Goal: Obtain resource: Download file/media

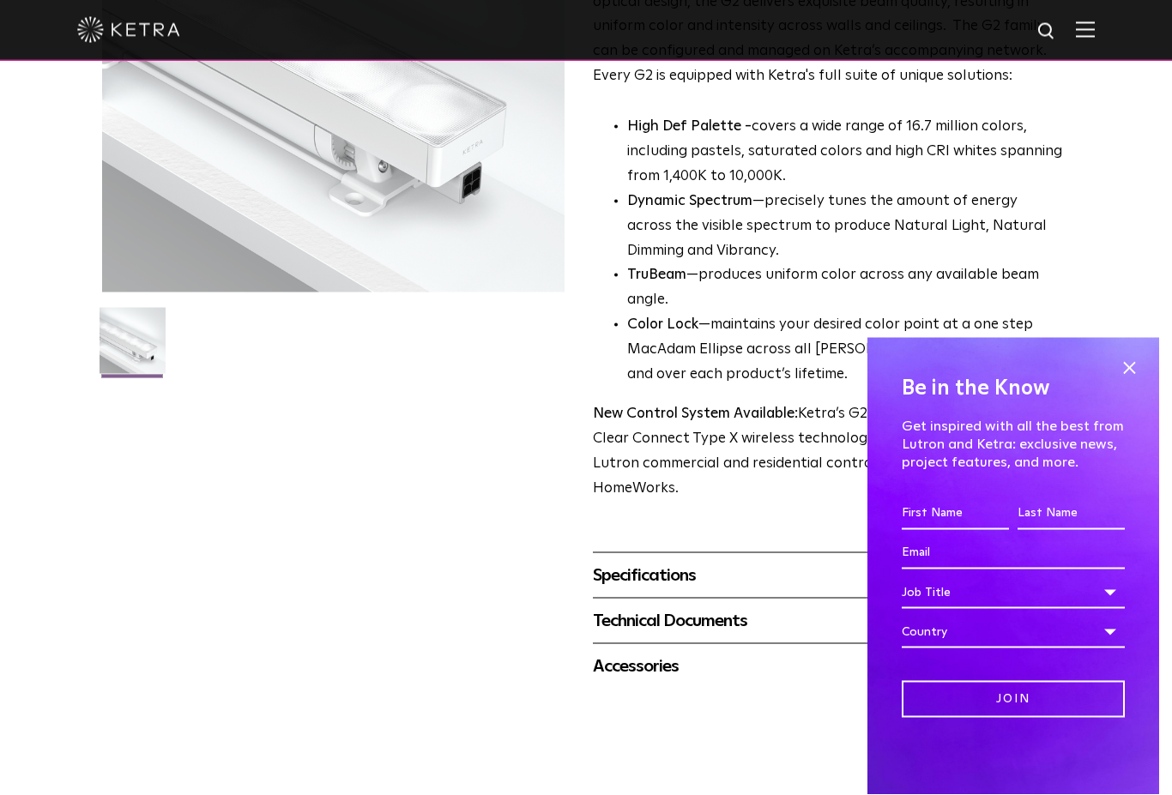
scroll to position [304, 0]
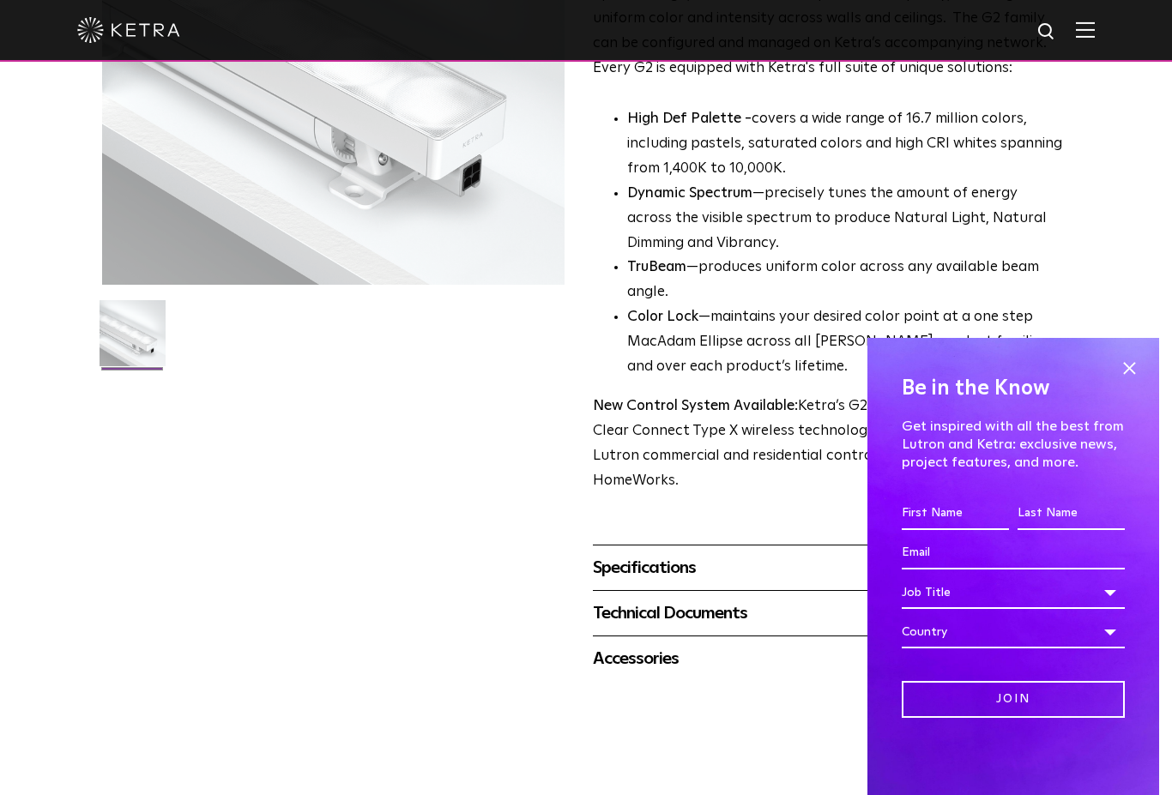
click at [1133, 381] on span at bounding box center [1129, 368] width 26 height 26
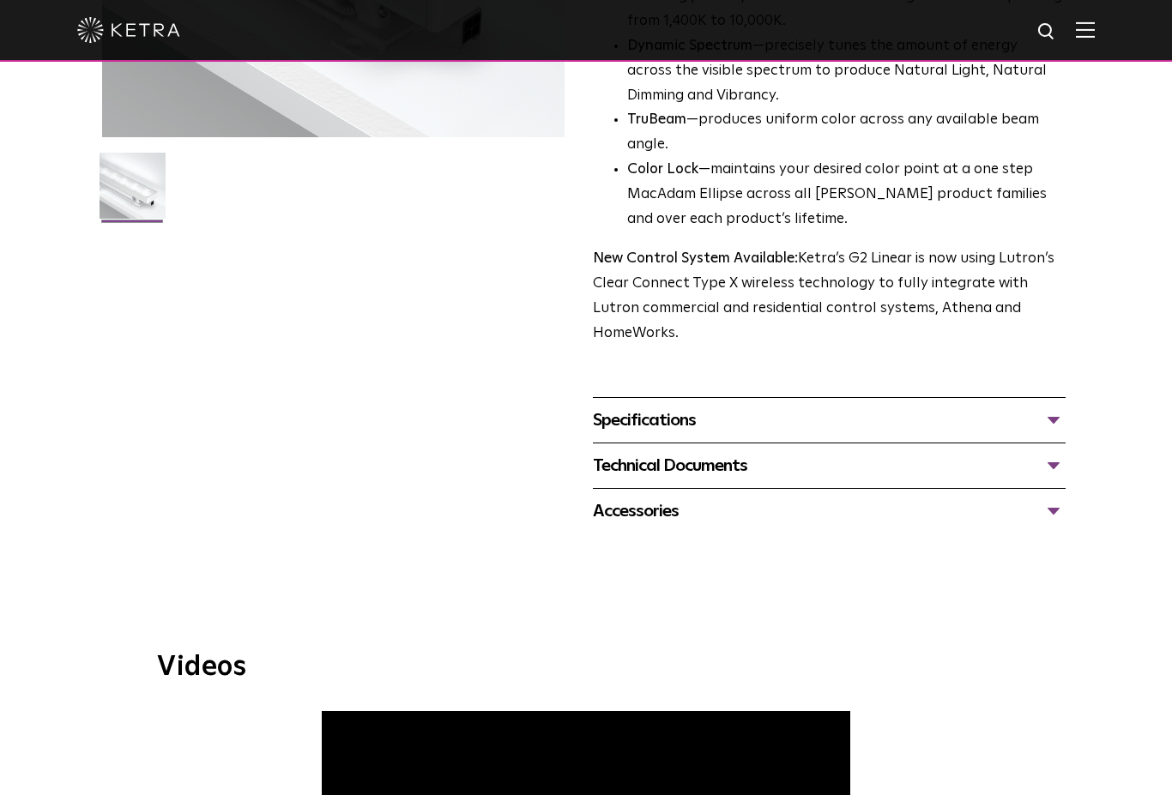
scroll to position [505, 0]
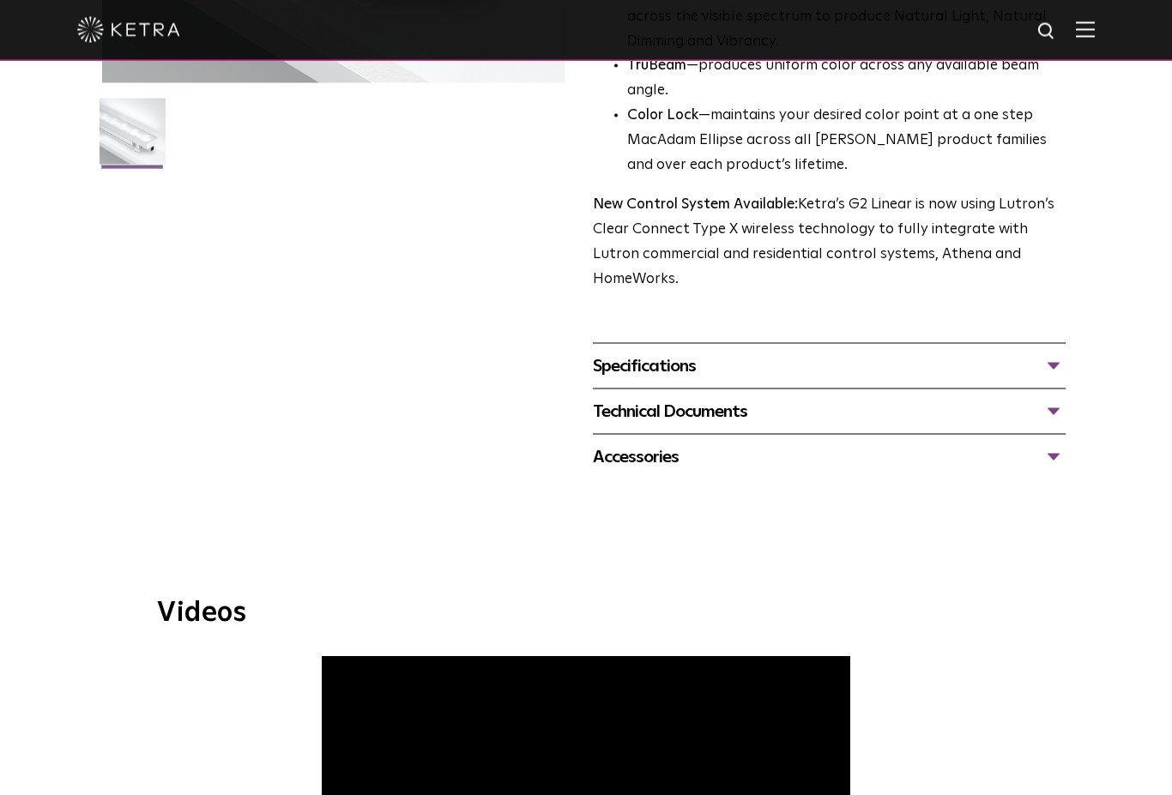
click at [1060, 353] on div "Specifications" at bounding box center [829, 366] width 473 height 27
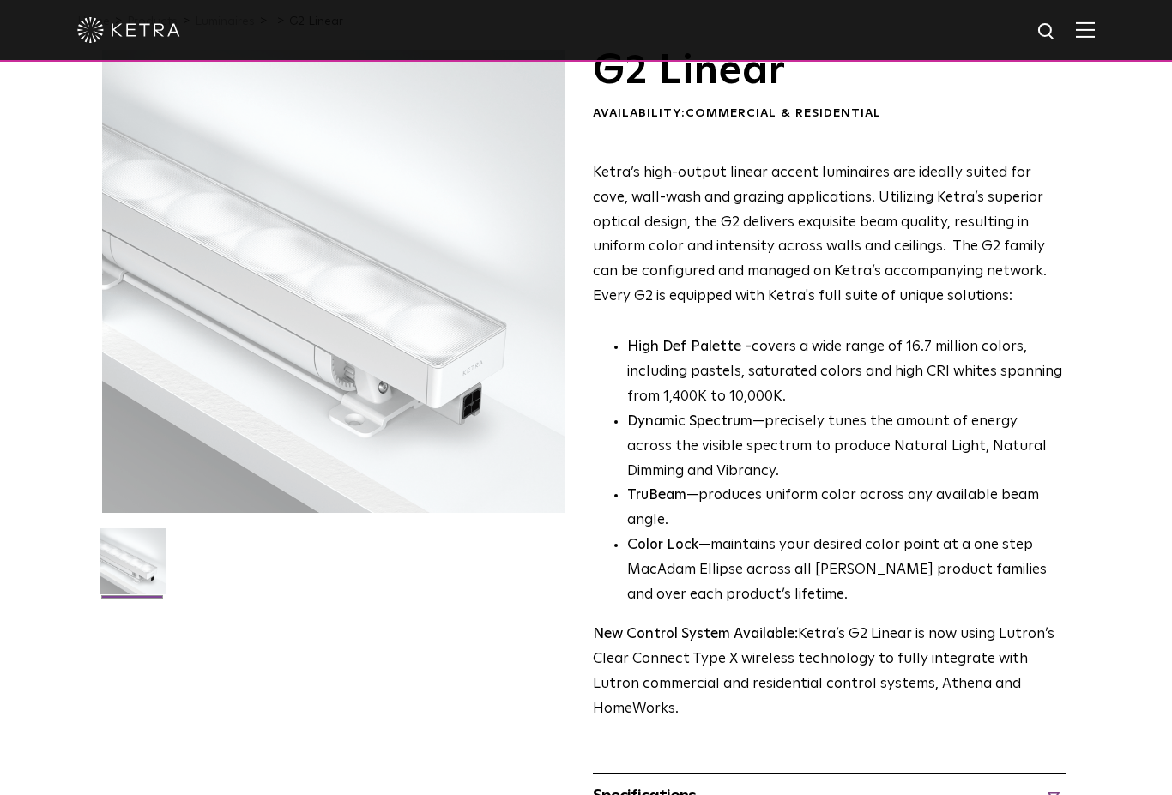
scroll to position [0, 0]
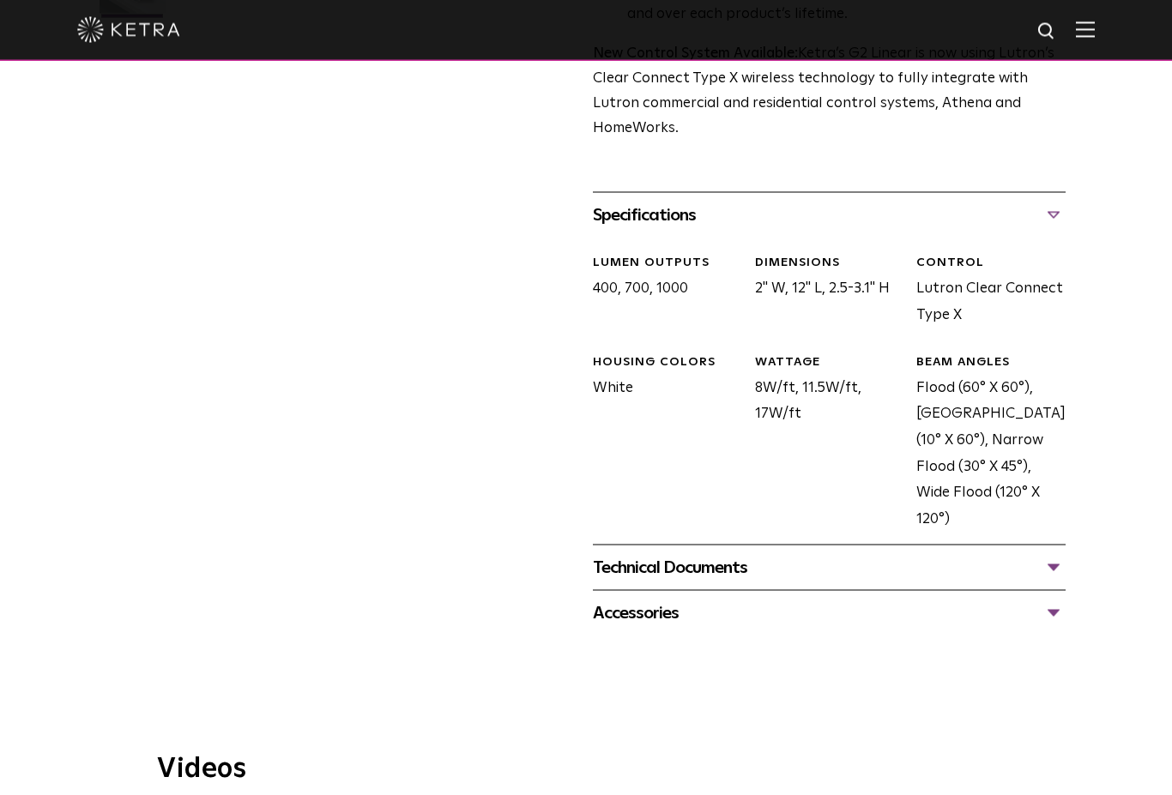
click at [1048, 554] on div "Technical Documents" at bounding box center [829, 567] width 473 height 27
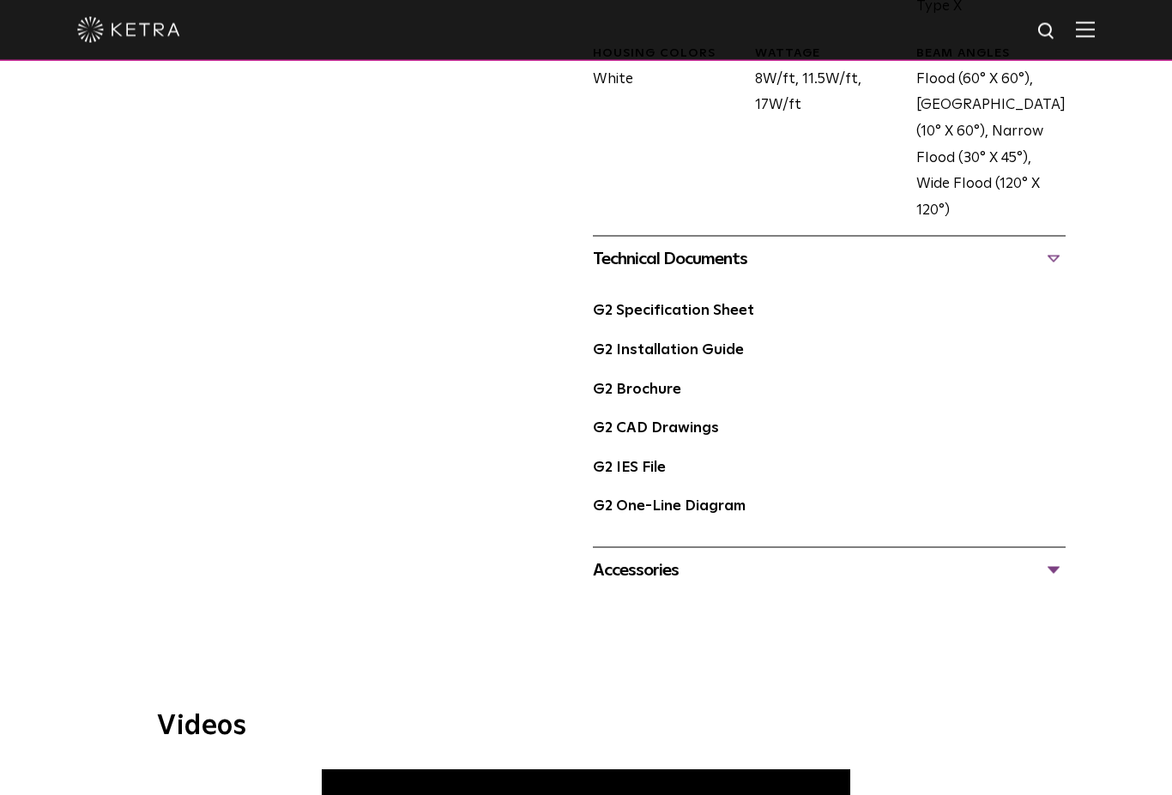
scroll to position [984, 0]
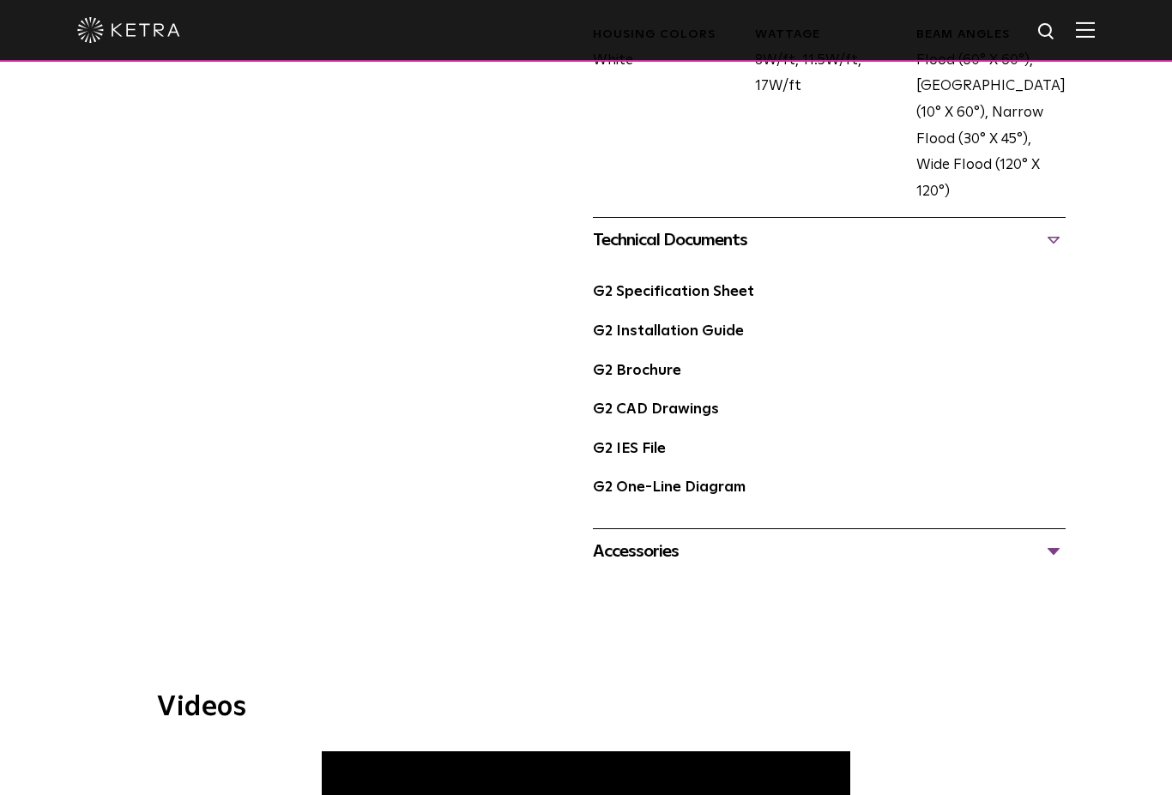
click at [724, 324] on link "G2 Installation Guide" at bounding box center [668, 331] width 151 height 15
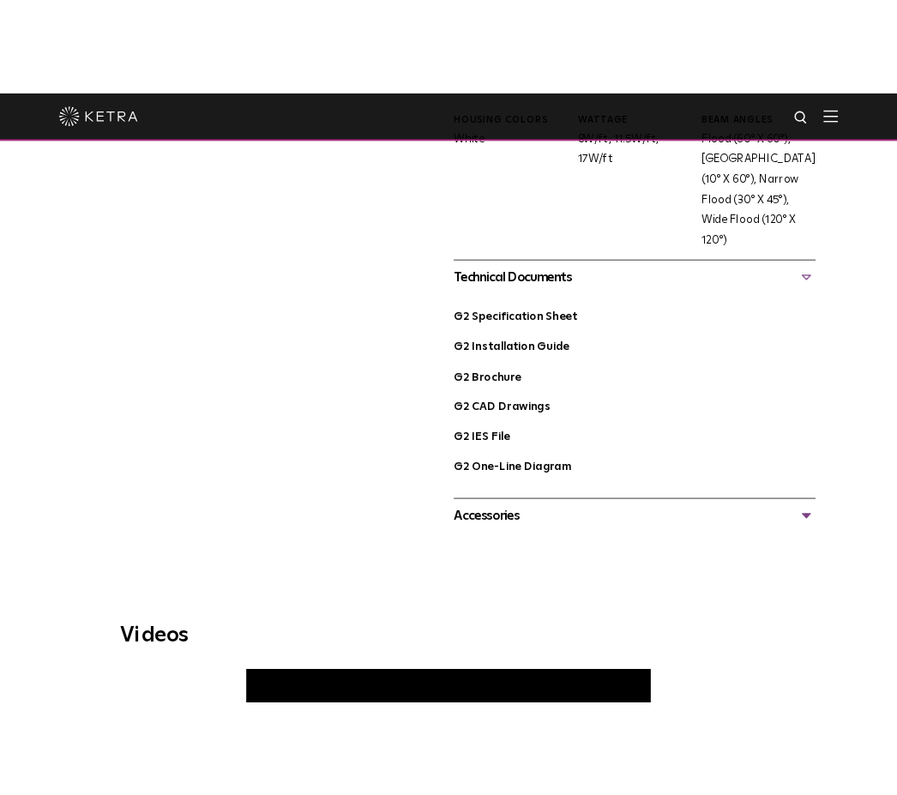
scroll to position [1057, 0]
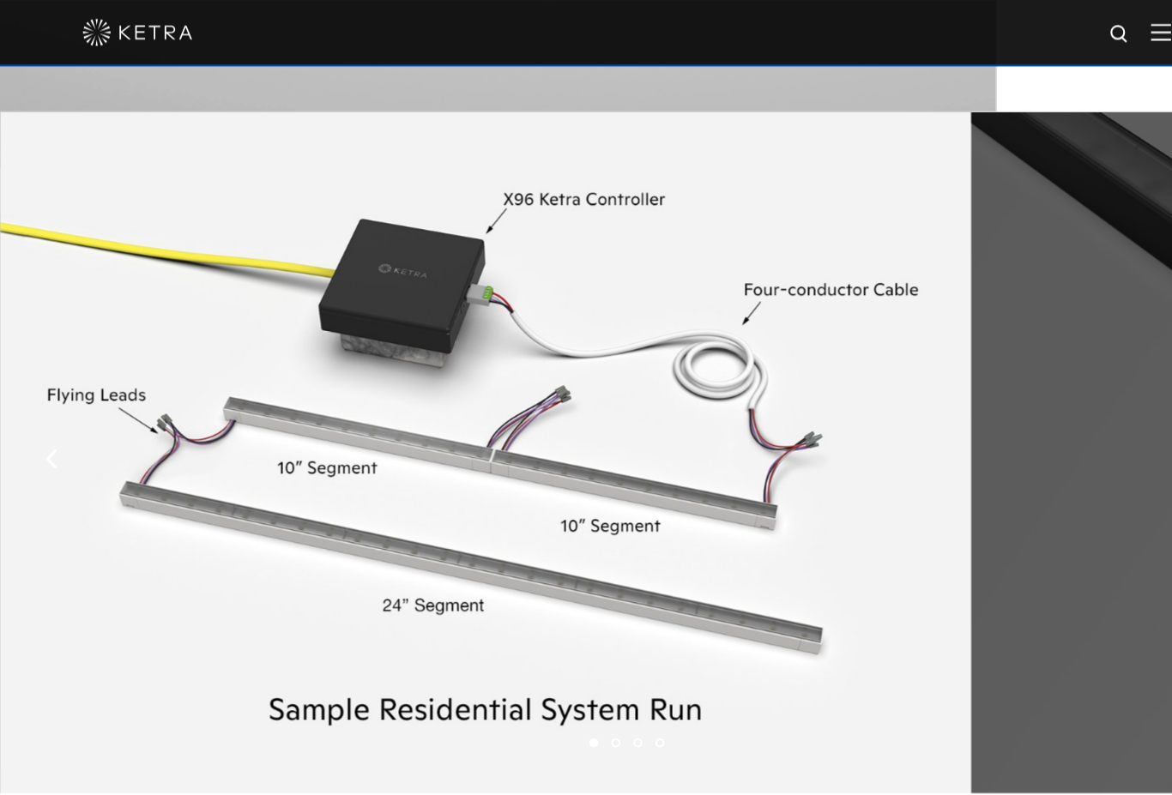
scroll to position [2273, 0]
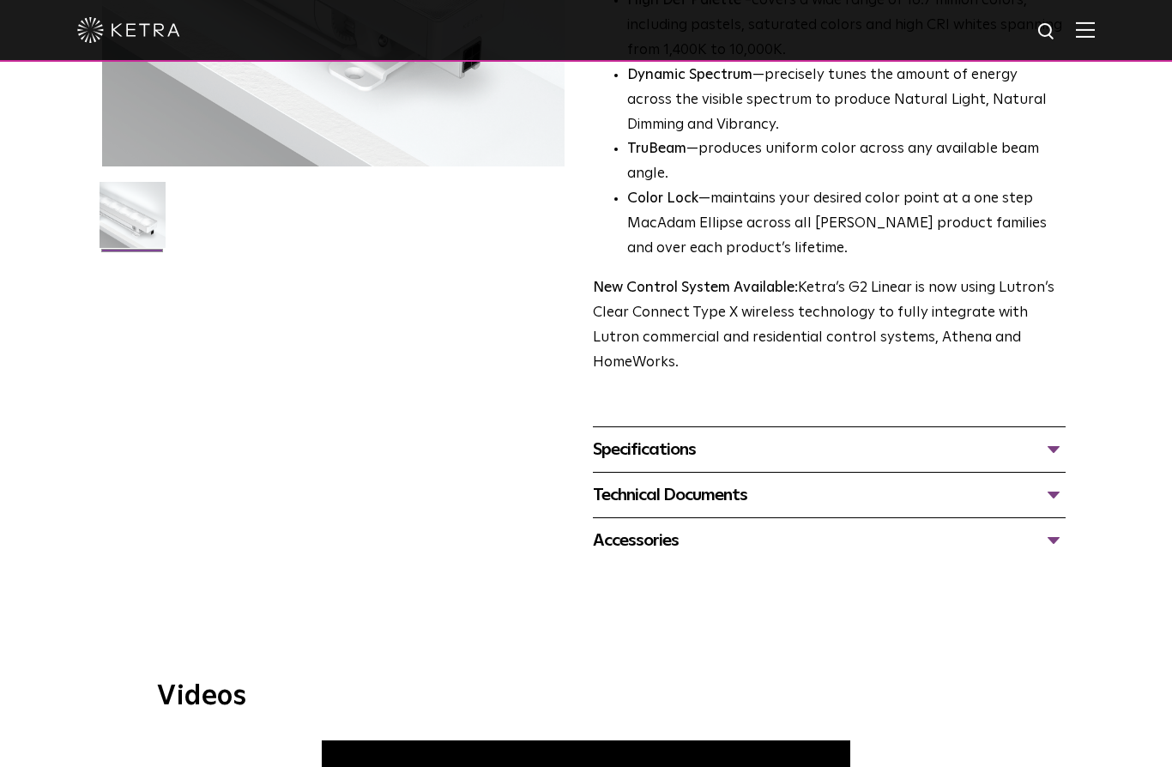
scroll to position [401, 0]
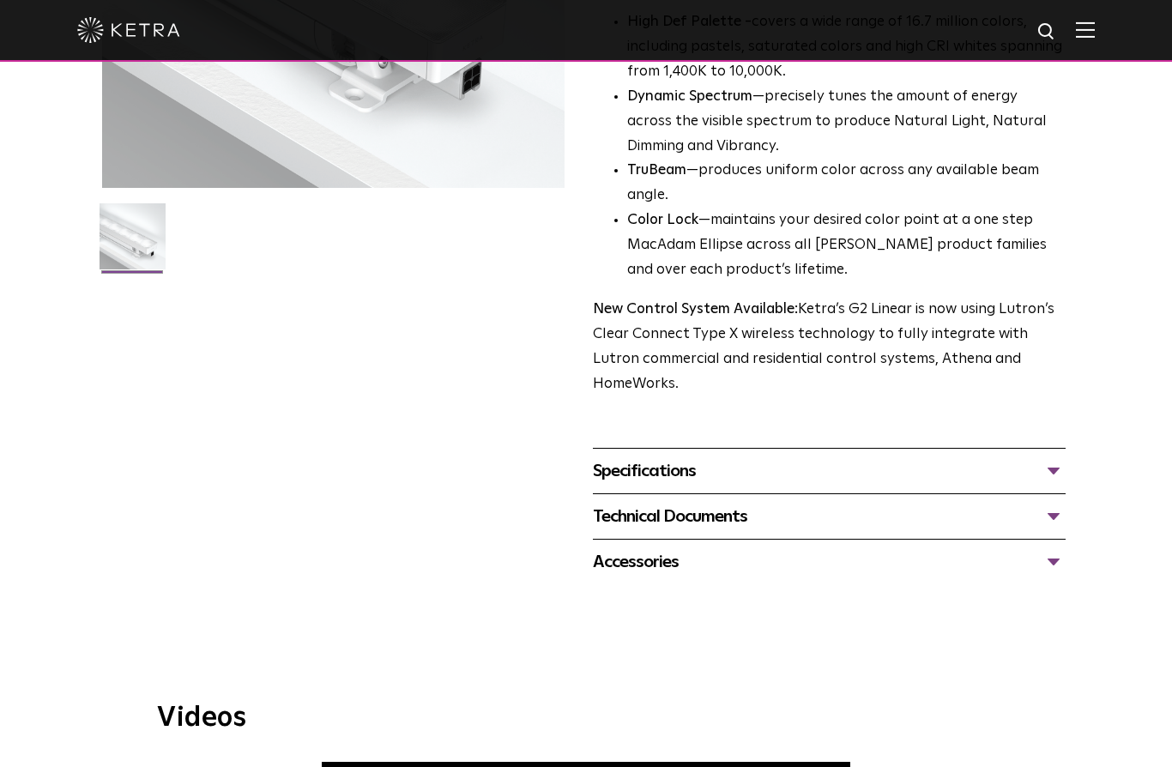
click at [1061, 457] on div "Specifications" at bounding box center [829, 470] width 473 height 27
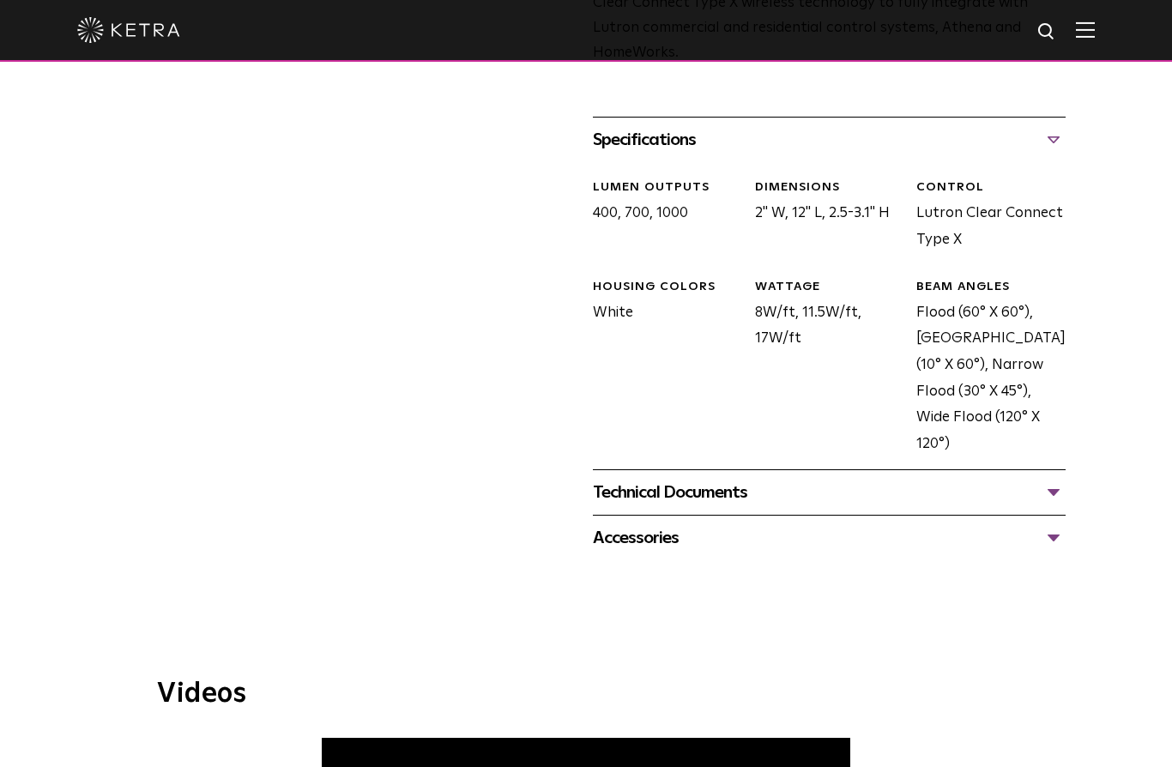
scroll to position [628, 0]
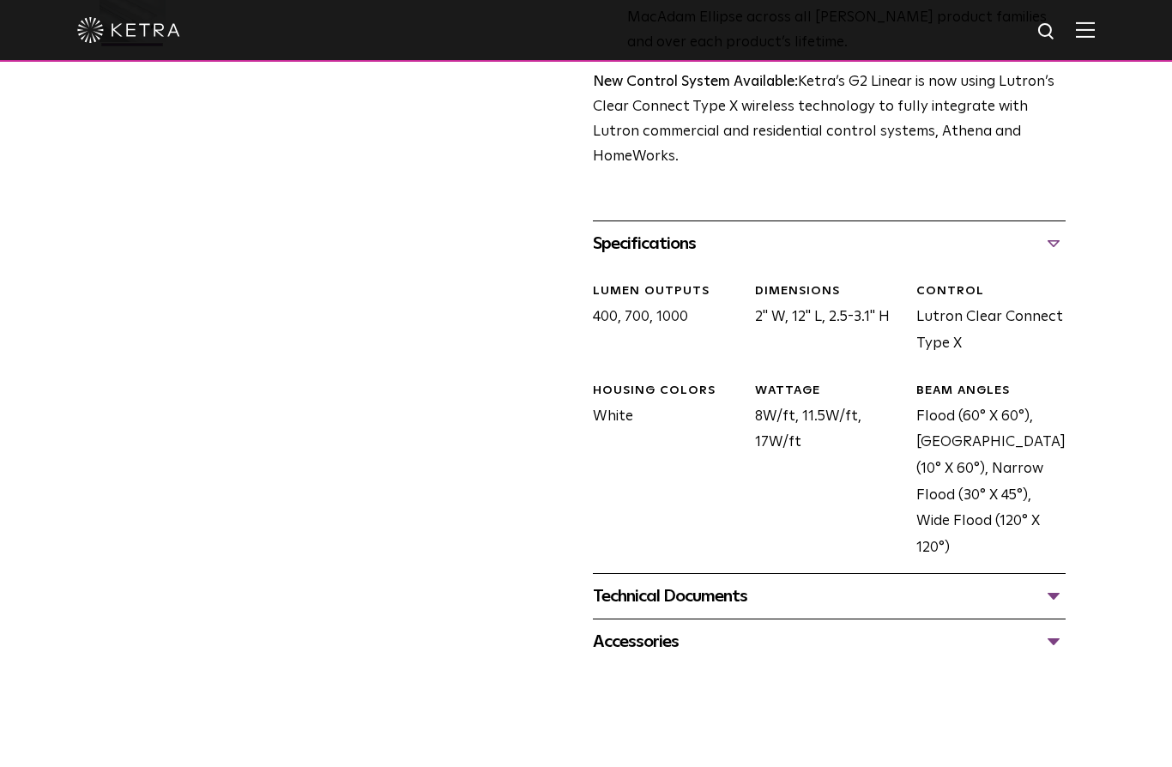
click at [1065, 583] on div "Technical Documents" at bounding box center [829, 596] width 473 height 27
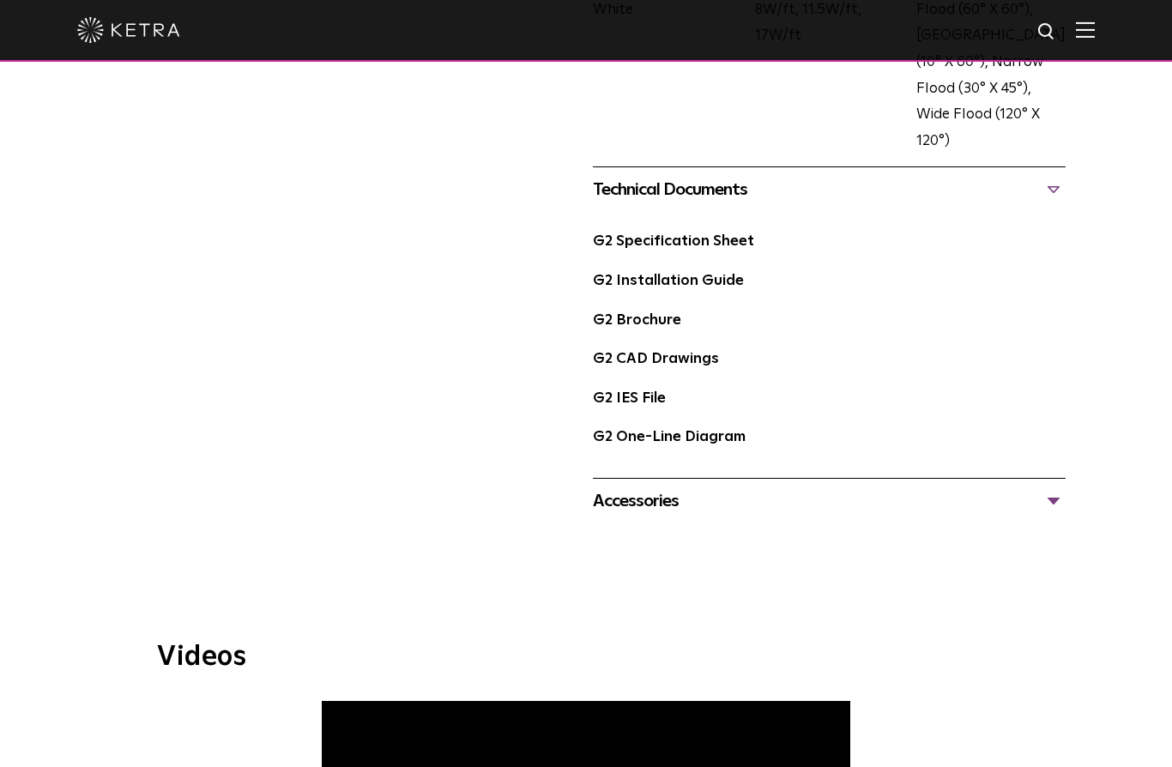
scroll to position [1034, 0]
click at [652, 314] on link "G2 Brochure" at bounding box center [637, 321] width 88 height 15
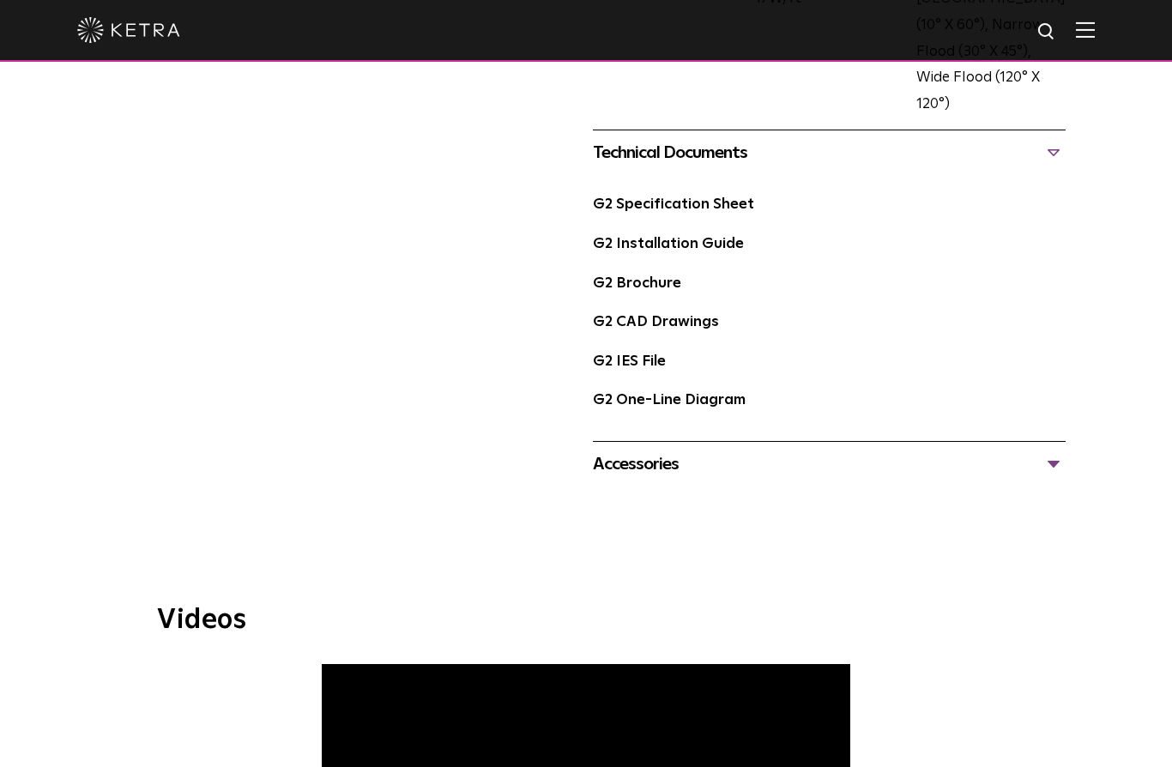
click at [711, 237] on link "G2 Installation Guide" at bounding box center [668, 244] width 151 height 15
